Goal: Information Seeking & Learning: Learn about a topic

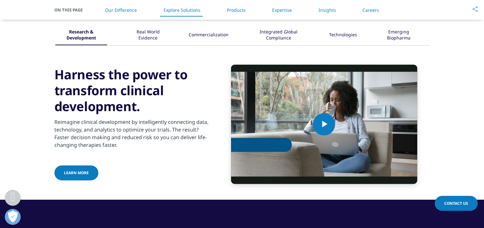
scroll to position [795, 0]
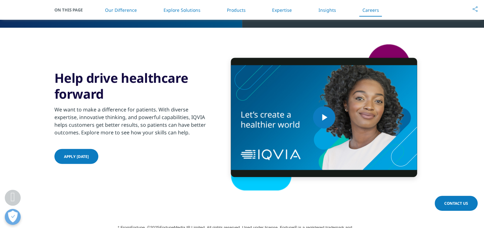
scroll to position [1596, 0]
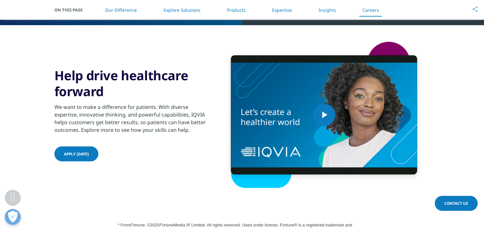
click at [325, 5] on li "Insights" at bounding box center [327, 10] width 30 height 19
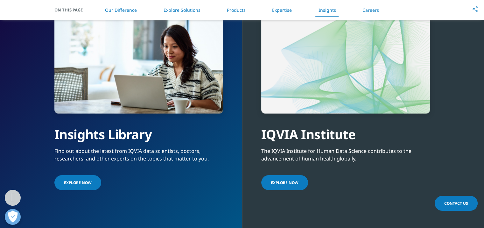
scroll to position [1390, 0]
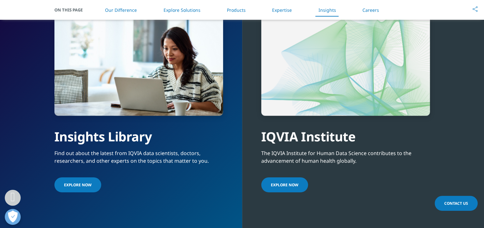
click at [286, 179] on link "Explore Now" at bounding box center [284, 184] width 47 height 15
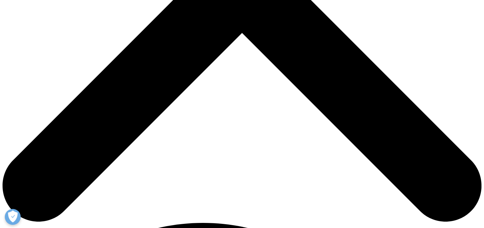
scroll to position [267, 0]
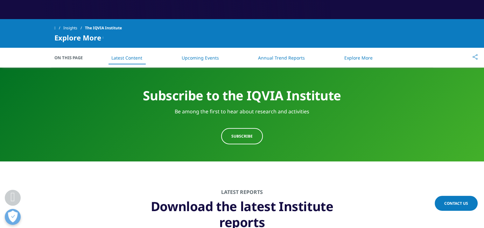
click at [197, 59] on link "Upcoming Events" at bounding box center [200, 58] width 37 height 6
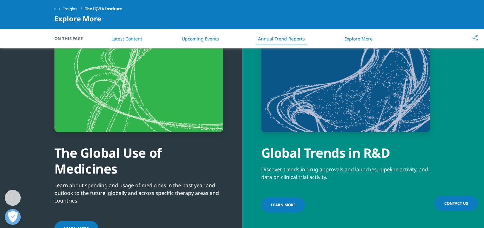
scroll to position [2052, 0]
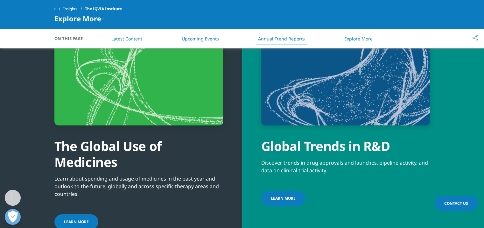
click at [290, 195] on span "Learn more" at bounding box center [283, 197] width 25 height 5
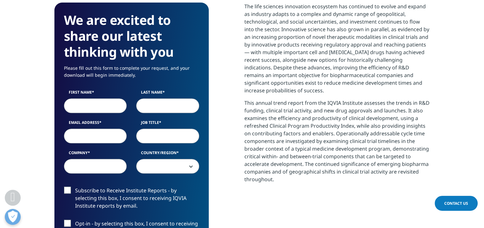
scroll to position [265, 0]
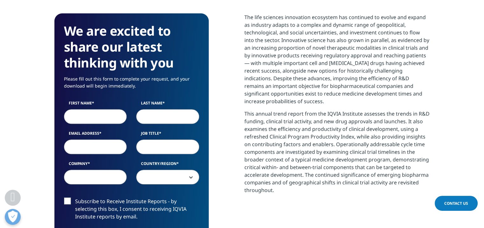
click at [402, 43] on p "The life sciences innovation ecosystem has continued to evolve and expand as in…" at bounding box center [336, 61] width 185 height 96
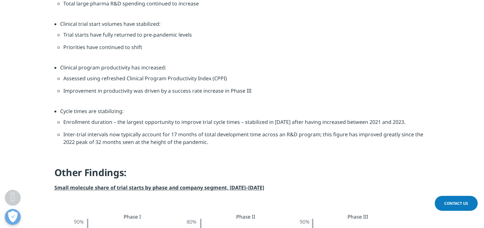
scroll to position [736, 0]
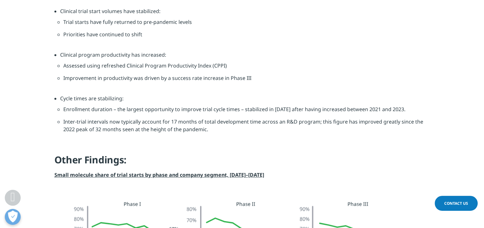
click at [283, 63] on li "Assessed using refreshed Clinical Program Productivity Index (CPPI)" at bounding box center [244, 68] width 363 height 12
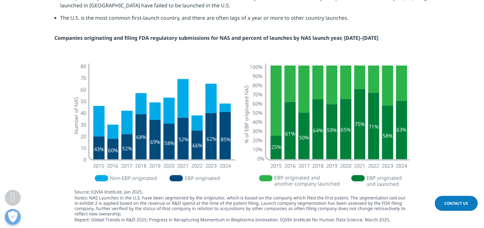
scroll to position [1474, 0]
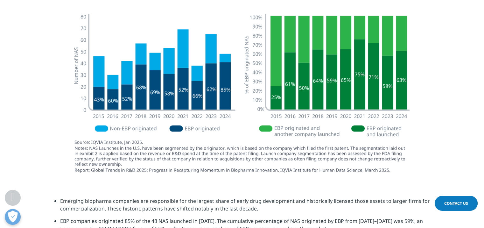
click at [270, 173] on img at bounding box center [242, 94] width 356 height 172
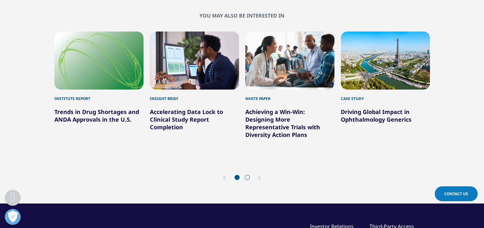
scroll to position [2657, 0]
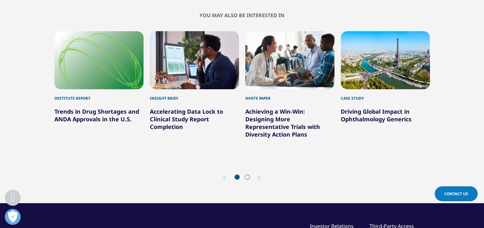
click at [248, 176] on span at bounding box center [247, 176] width 5 height 5
click at [259, 176] on icon "Next slide" at bounding box center [260, 177] width 2 height 5
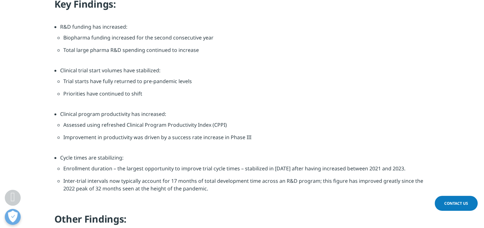
scroll to position [669, 0]
